Goal: Task Accomplishment & Management: Manage account settings

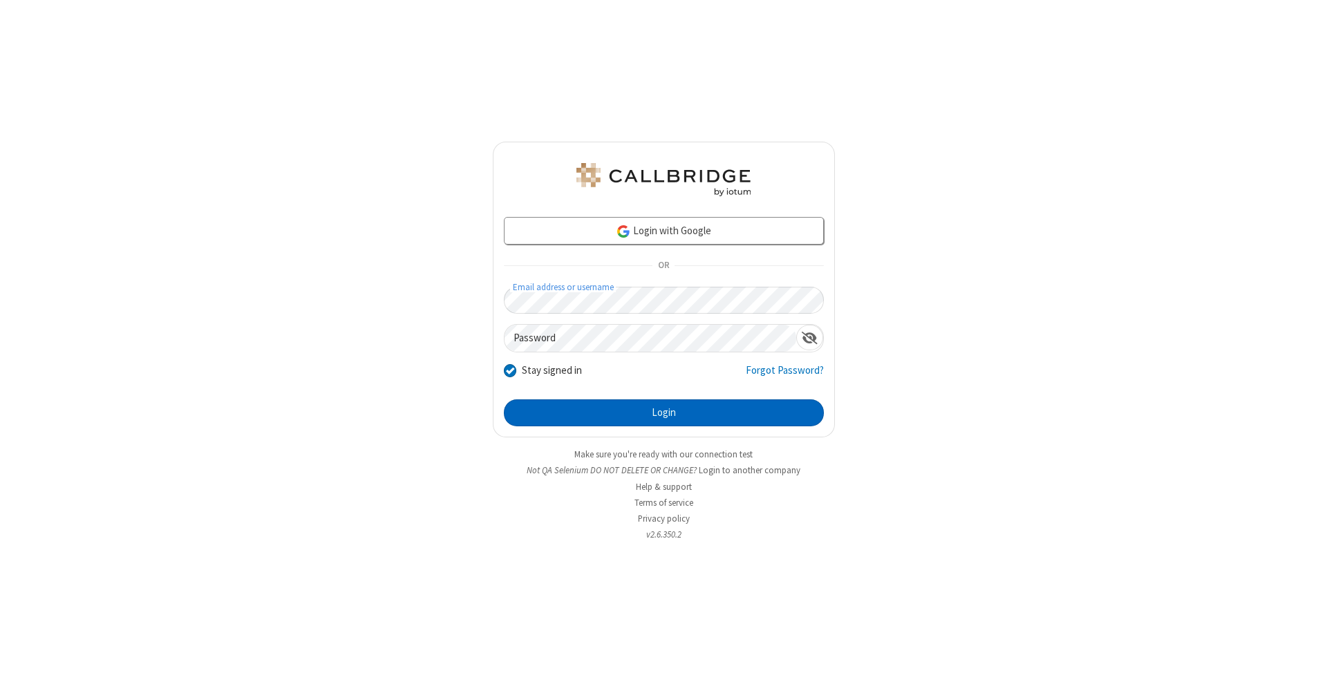
click at [663, 413] on button "Login" at bounding box center [664, 413] width 320 height 28
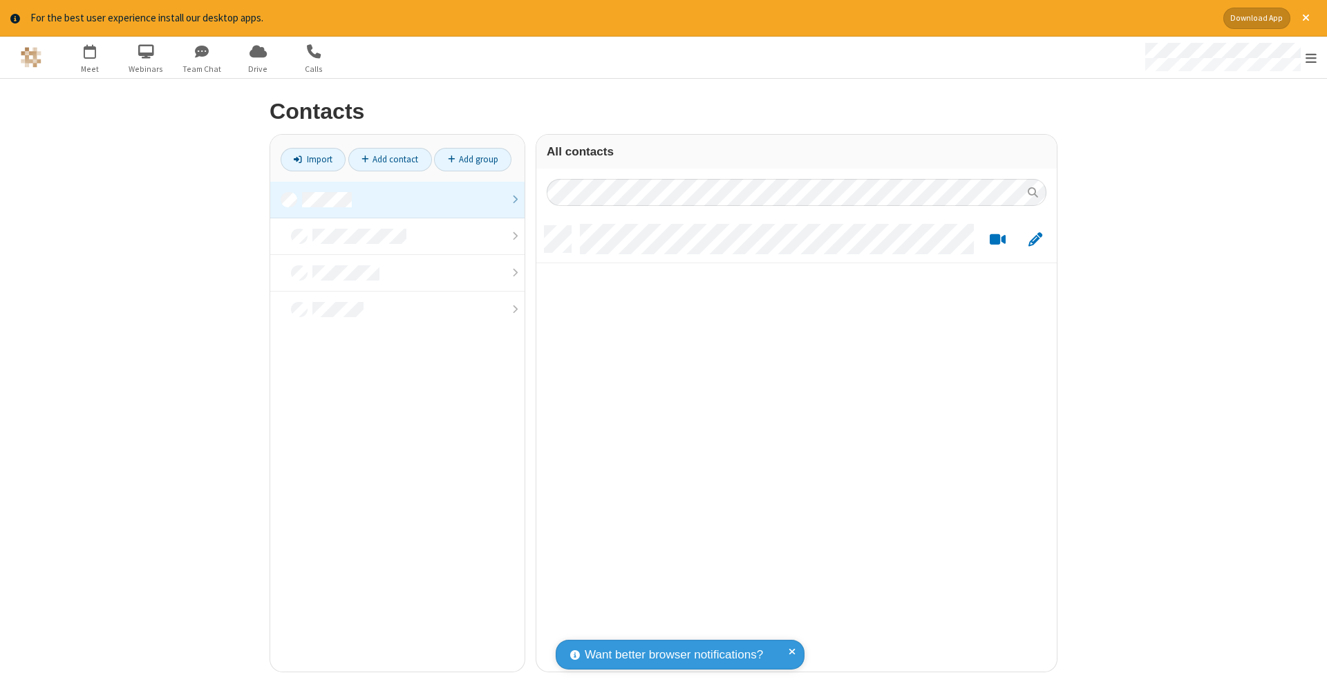
scroll to position [446, 510]
click at [397, 199] on link at bounding box center [397, 200] width 254 height 37
click at [390, 159] on link "Add contact" at bounding box center [390, 159] width 84 height 23
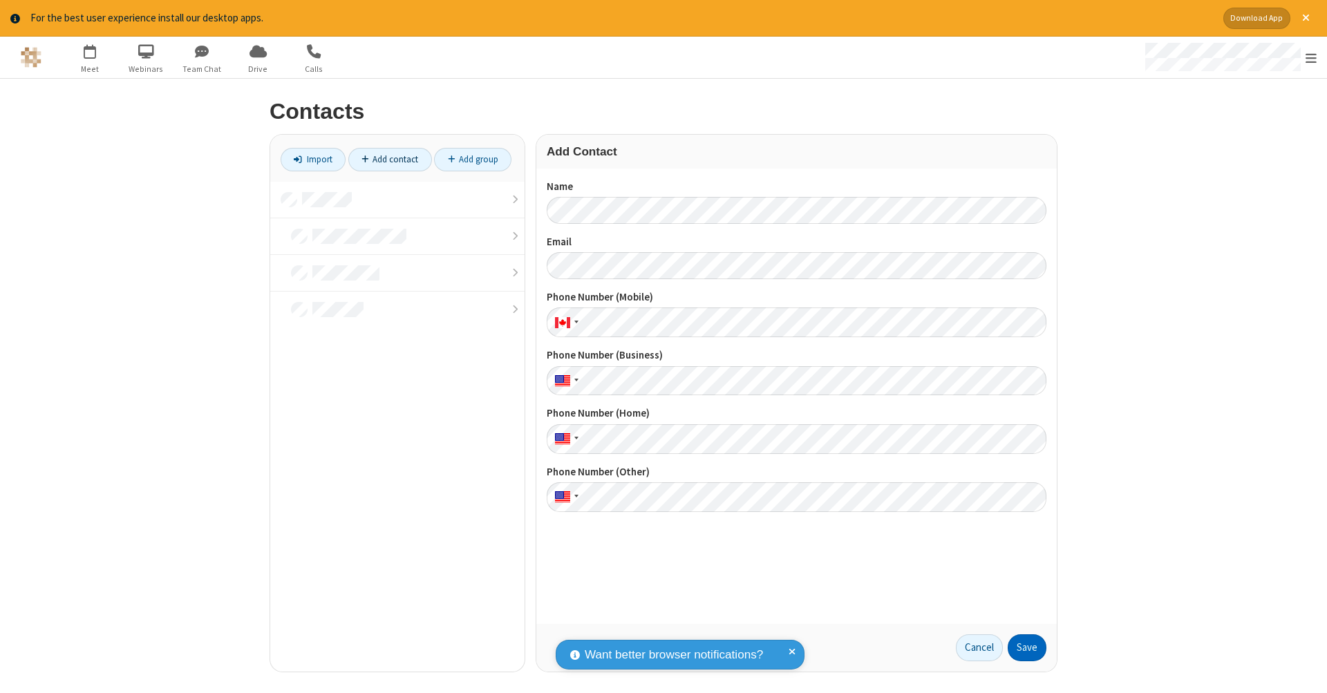
click at [1027, 648] on button "Save" at bounding box center [1027, 648] width 39 height 28
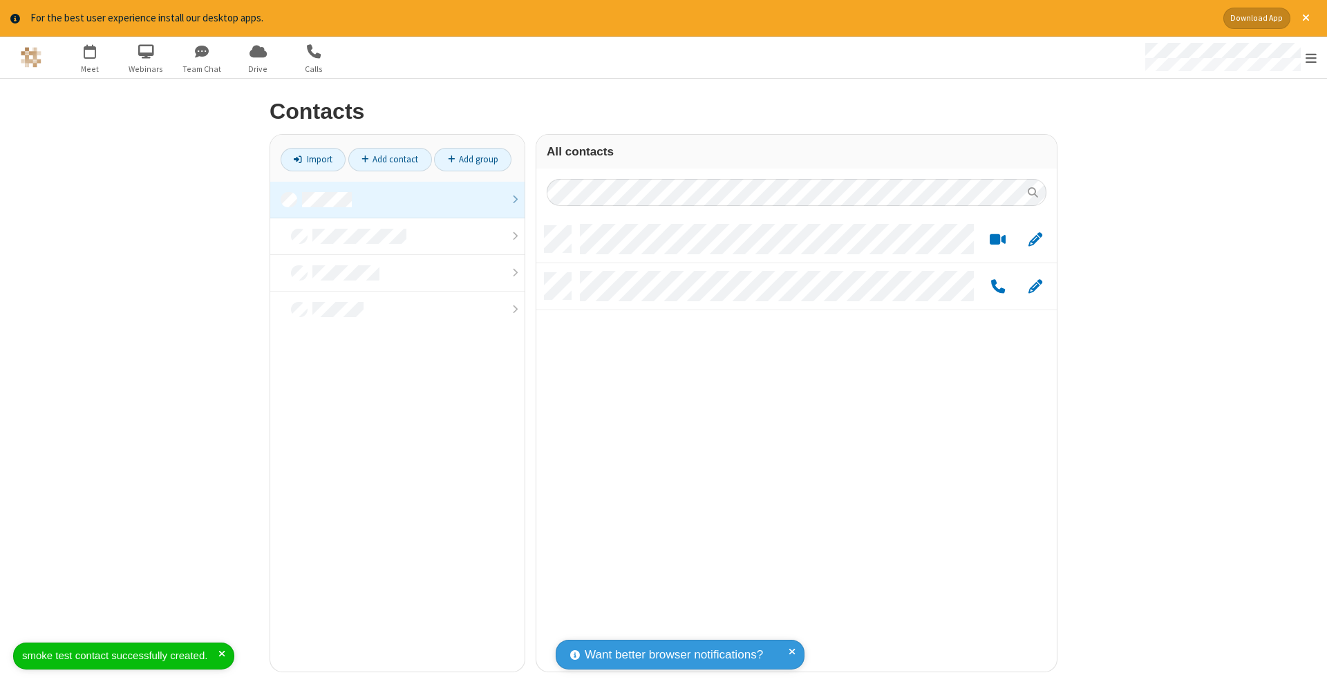
scroll to position [446, 510]
click at [390, 159] on link "Add contact" at bounding box center [390, 159] width 84 height 23
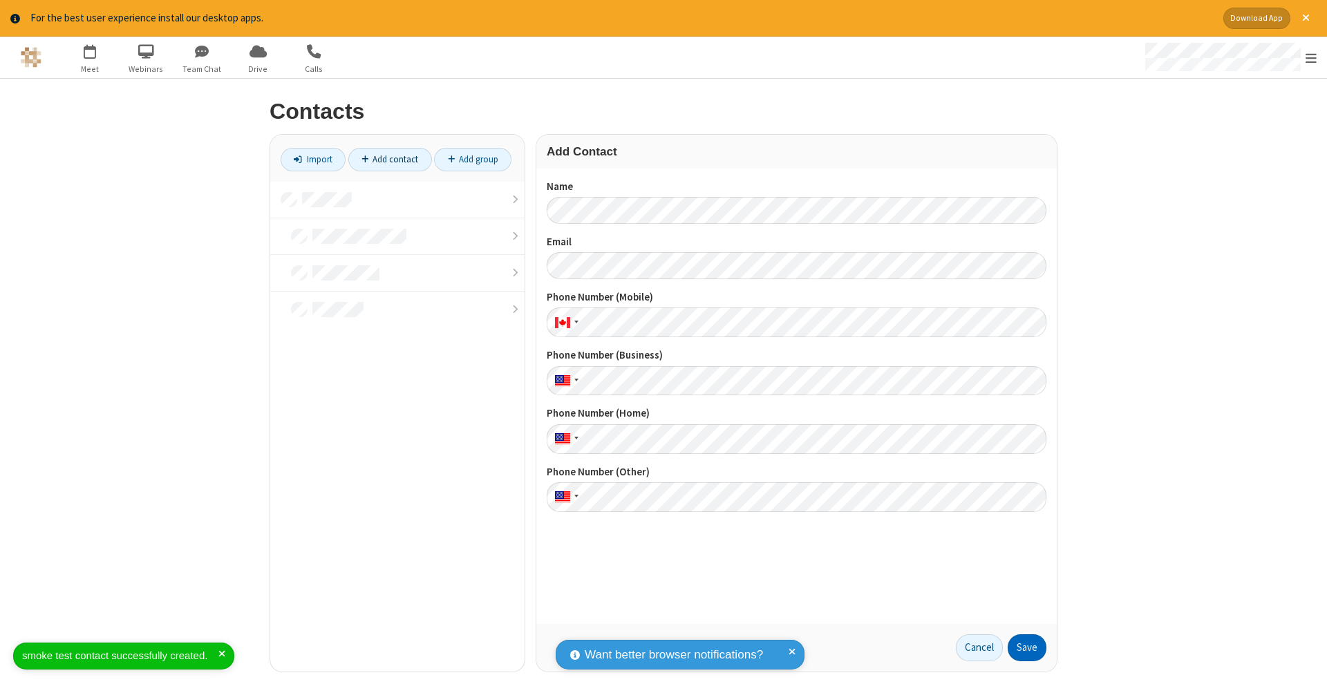
click at [1027, 648] on button "Save" at bounding box center [1027, 648] width 39 height 28
